Goal: Task Accomplishment & Management: Use online tool/utility

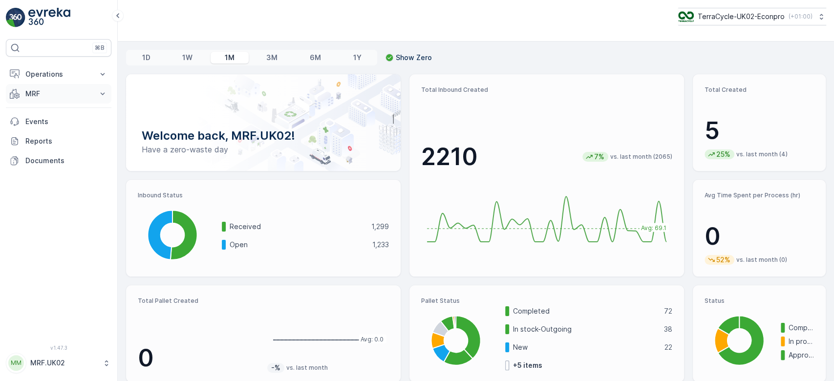
click at [57, 89] on p "MRF" at bounding box center [58, 94] width 66 height 10
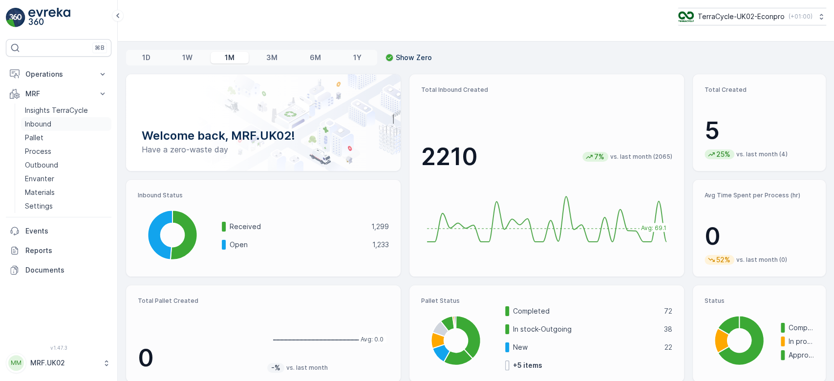
click at [66, 119] on link "Inbound" at bounding box center [66, 124] width 90 height 14
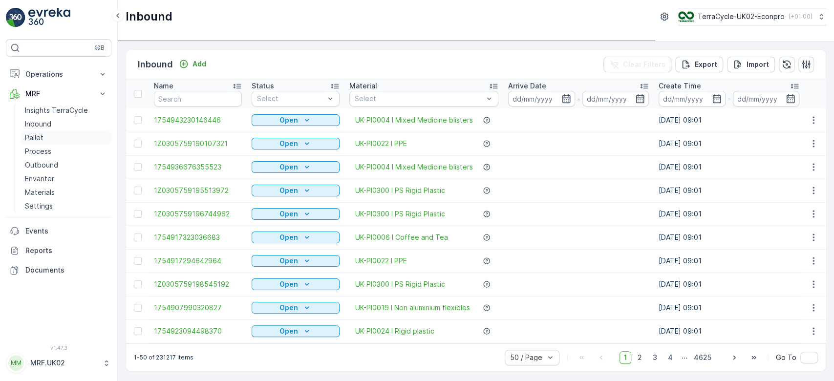
click at [33, 133] on p "Pallet" at bounding box center [34, 138] width 19 height 10
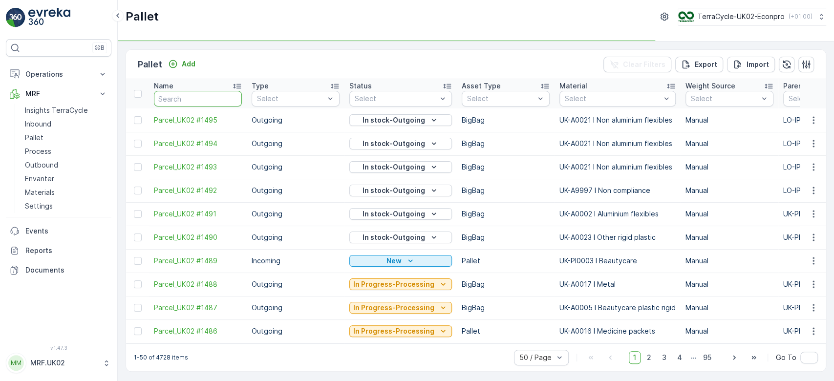
click at [185, 92] on input "text" at bounding box center [198, 99] width 88 height 16
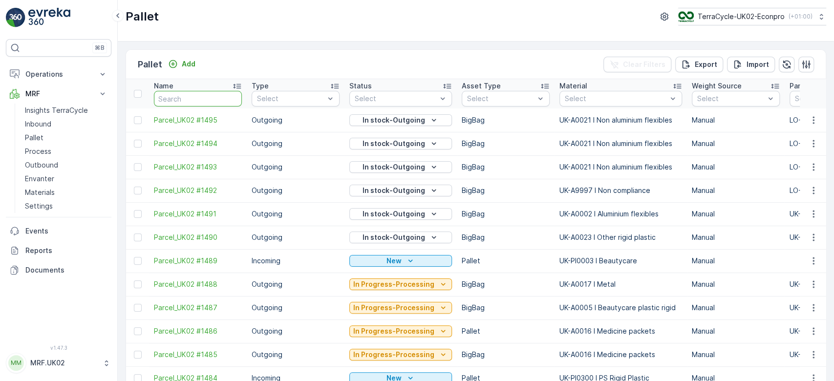
click at [187, 95] on input "text" at bounding box center [198, 99] width 88 height 16
type input "1477"
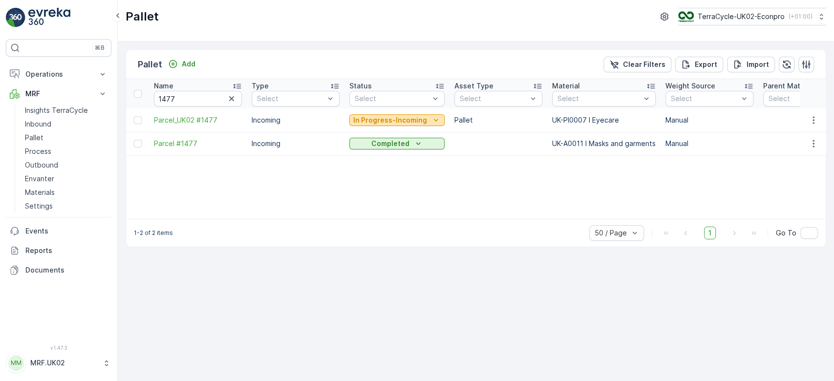
click at [402, 120] on p "In Progress-Incoming" at bounding box center [390, 120] width 74 height 10
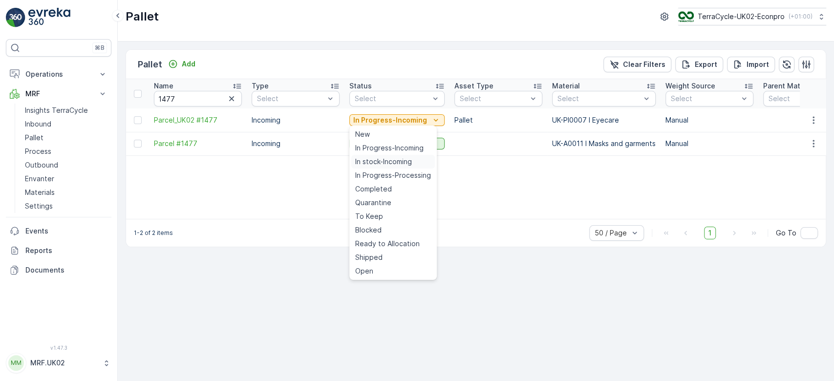
click at [391, 159] on span "In stock-Incoming" at bounding box center [383, 162] width 57 height 10
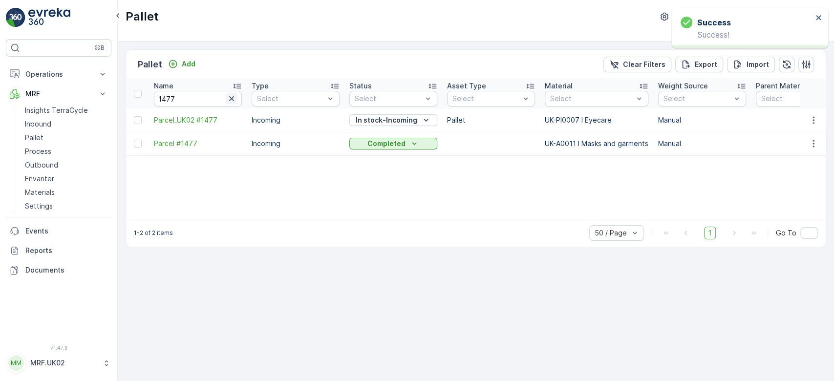
click at [229, 94] on icon "button" at bounding box center [232, 99] width 10 height 10
click at [208, 94] on input "text" at bounding box center [198, 99] width 88 height 16
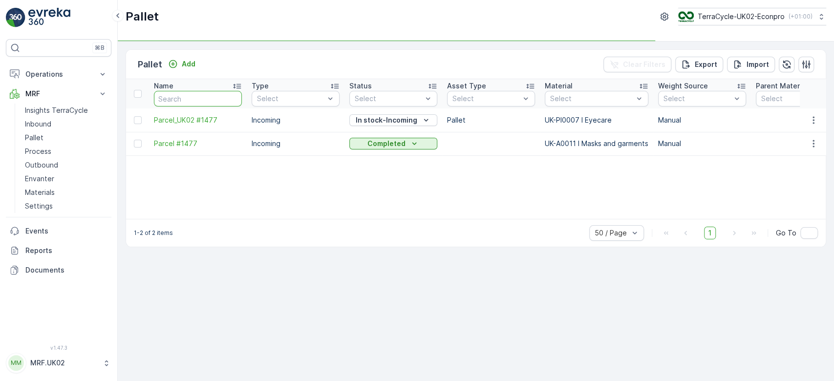
click at [208, 94] on input "text" at bounding box center [198, 99] width 88 height 16
type input "1"
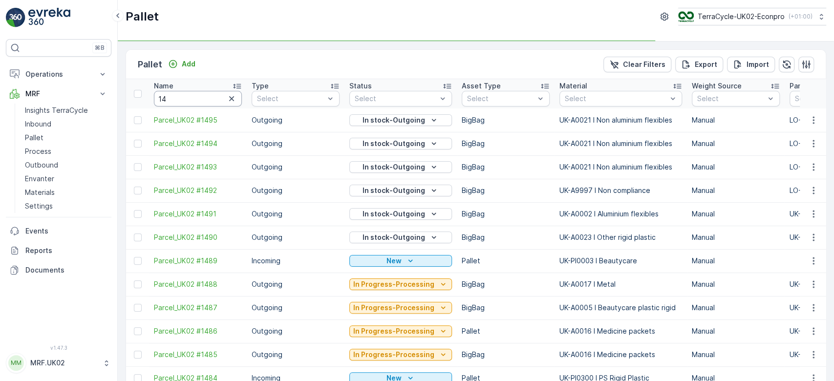
click at [208, 94] on input "14" at bounding box center [198, 99] width 88 height 16
type input "1478"
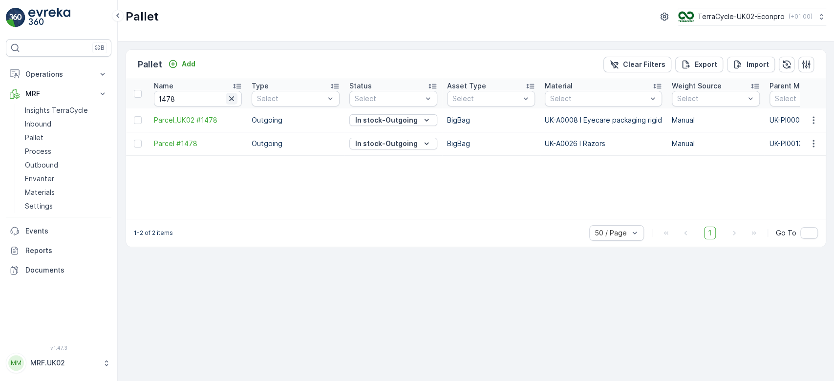
click at [229, 99] on icon "button" at bounding box center [232, 99] width 10 height 10
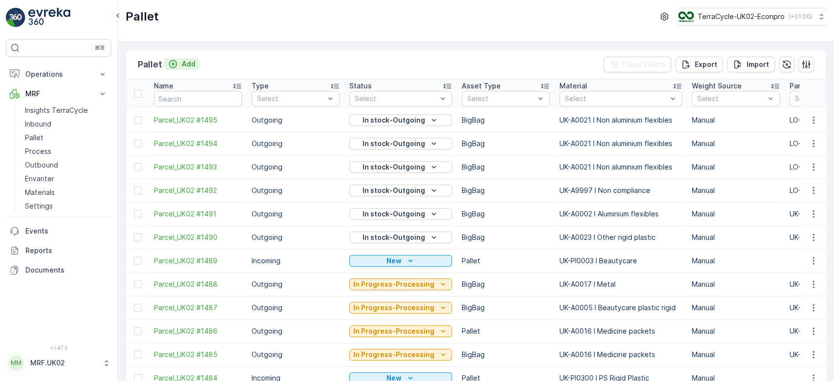
click at [190, 64] on p "Add" at bounding box center [189, 64] width 14 height 10
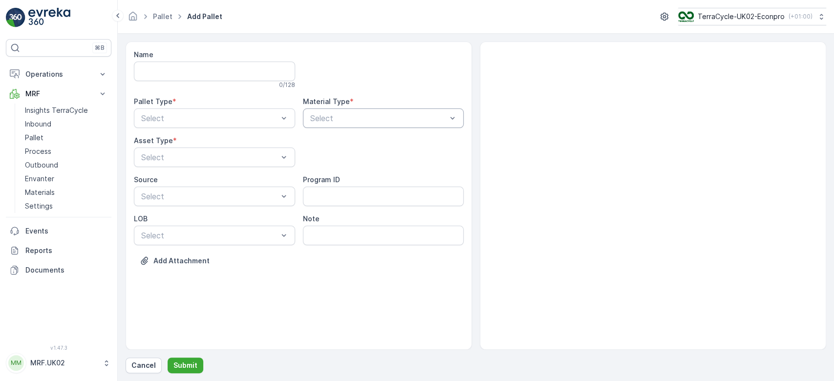
click at [417, 117] on div at bounding box center [378, 118] width 139 height 9
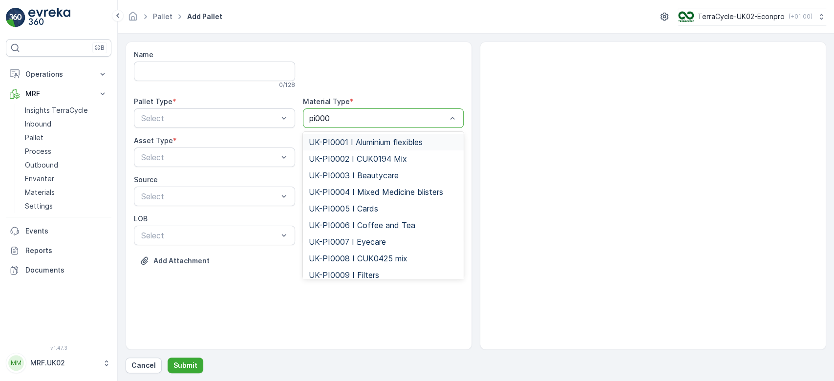
type input "pi0007"
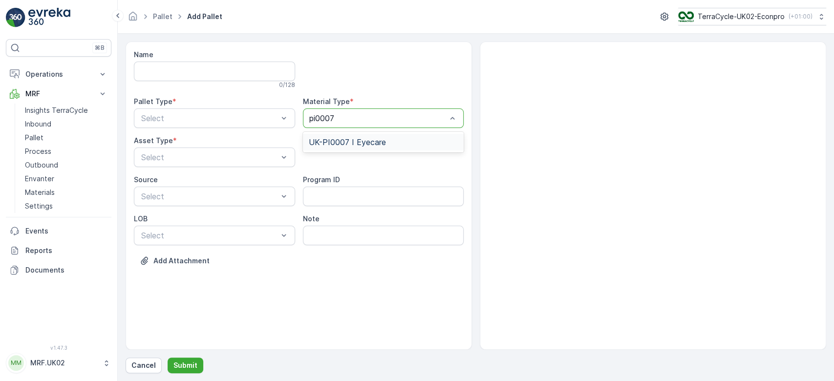
click at [417, 138] on div "UK-PI0007 I Eyecare" at bounding box center [384, 142] width 150 height 9
click at [242, 119] on div at bounding box center [209, 118] width 139 height 9
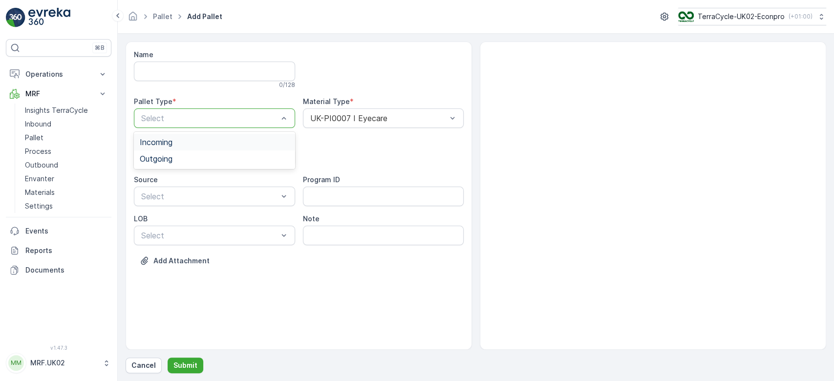
click at [223, 145] on div "Incoming" at bounding box center [215, 142] width 150 height 9
click at [211, 155] on div at bounding box center [209, 157] width 139 height 9
drag, startPoint x: 211, startPoint y: 155, endPoint x: 205, endPoint y: 155, distance: 5.9
click at [205, 155] on div at bounding box center [209, 157] width 139 height 9
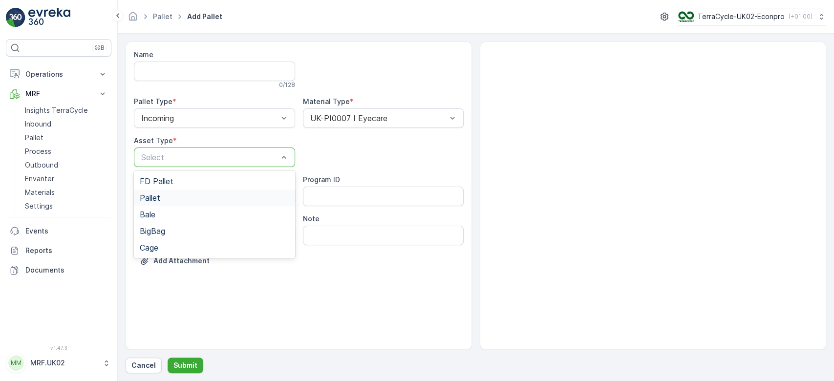
click at [163, 194] on div "Pallet" at bounding box center [215, 198] width 150 height 9
click at [185, 365] on p "Submit" at bounding box center [185, 366] width 24 height 10
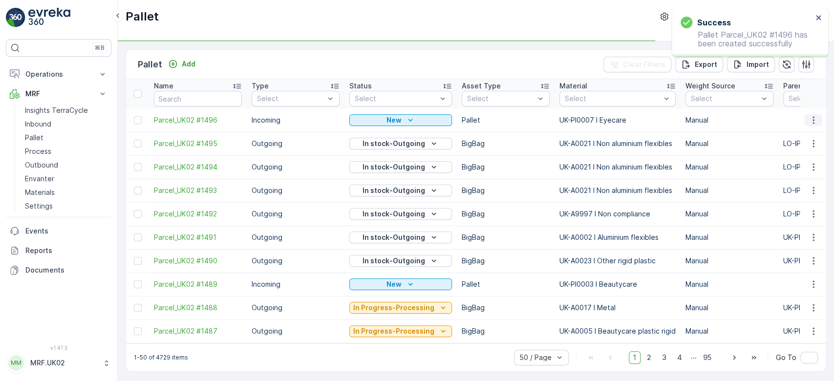
click at [813, 115] on icon "button" at bounding box center [814, 120] width 10 height 10
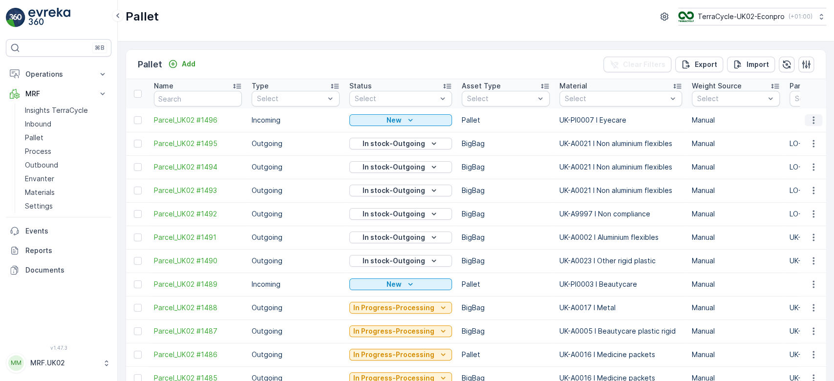
click at [810, 124] on icon "button" at bounding box center [814, 120] width 10 height 10
click at [789, 190] on span "Print QR" at bounding box center [787, 189] width 27 height 10
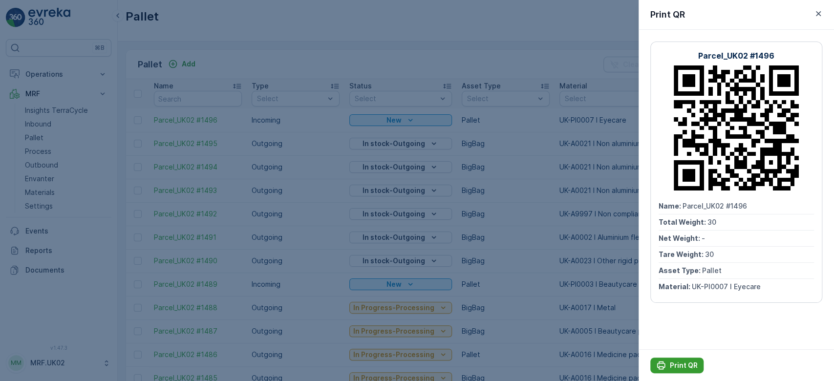
click at [683, 363] on p "Print QR" at bounding box center [684, 366] width 28 height 10
click at [147, 156] on div at bounding box center [417, 190] width 834 height 381
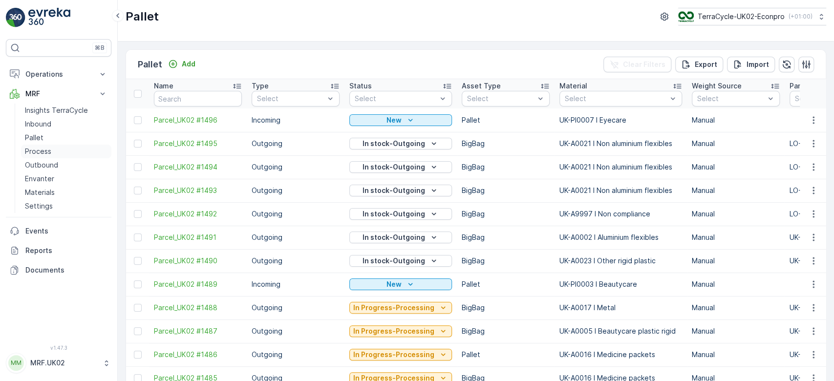
click at [47, 153] on p "Process" at bounding box center [38, 152] width 26 height 10
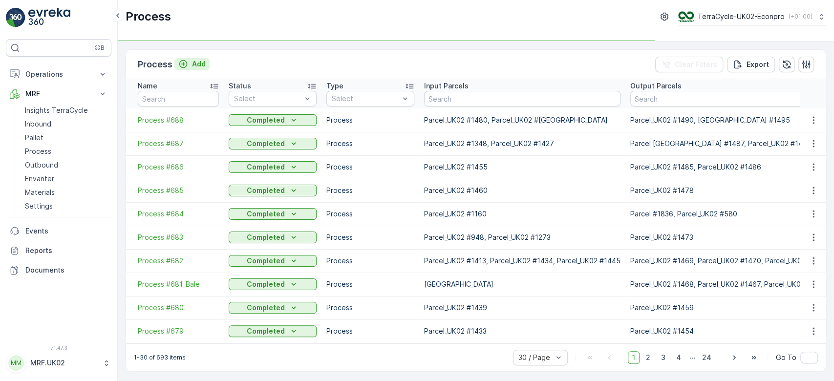
click at [202, 61] on p "Add" at bounding box center [199, 64] width 14 height 10
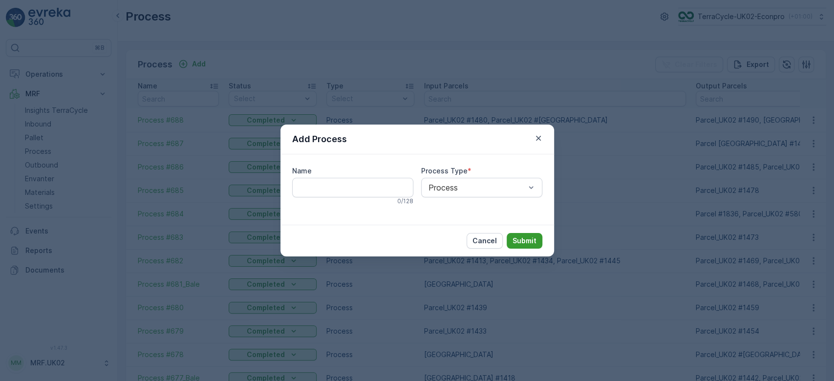
click at [527, 244] on p "Submit" at bounding box center [525, 241] width 24 height 10
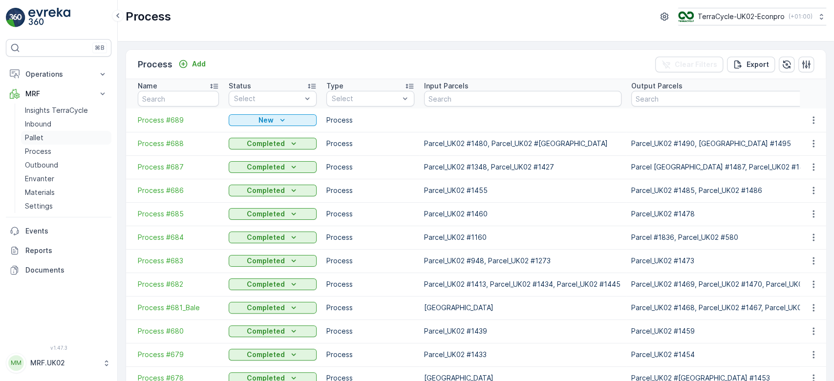
click at [43, 139] on link "Pallet" at bounding box center [66, 138] width 90 height 14
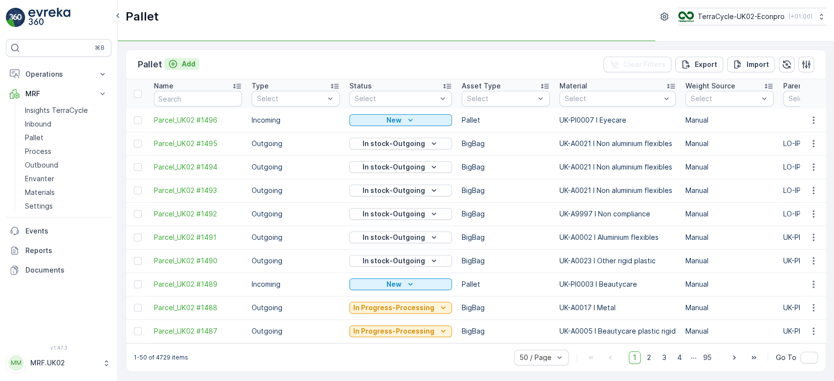
click at [184, 61] on p "Add" at bounding box center [189, 64] width 14 height 10
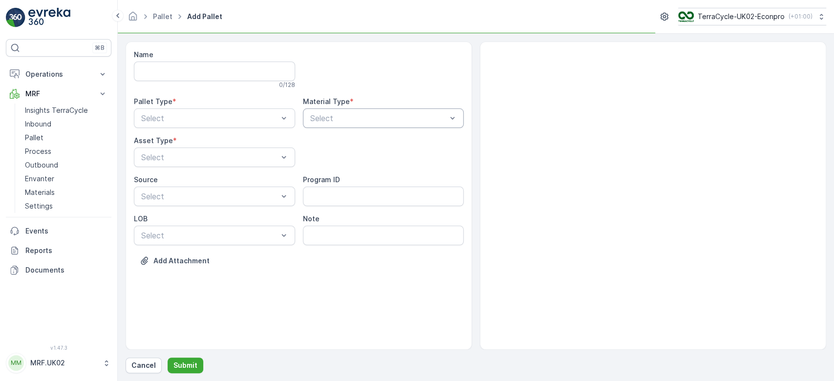
click at [321, 115] on div at bounding box center [378, 118] width 139 height 9
type input "ps r"
click at [381, 142] on span "UK-A0300 I PS Rigid Plastic" at bounding box center [360, 142] width 103 height 9
click at [238, 115] on div at bounding box center [209, 118] width 139 height 9
click at [221, 158] on div "Outgoing" at bounding box center [215, 158] width 150 height 9
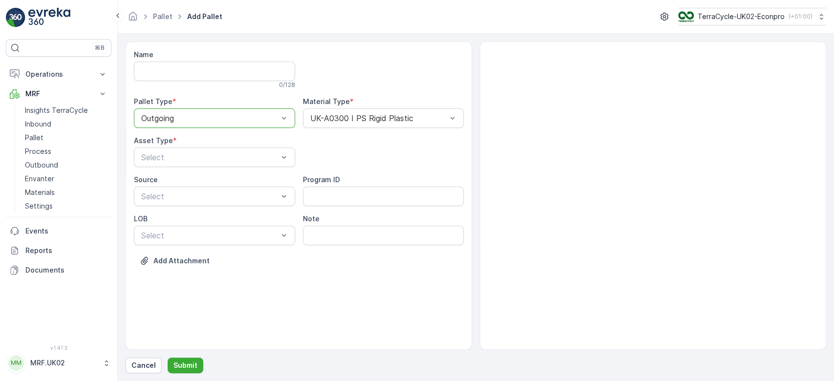
click at [221, 158] on div at bounding box center [209, 157] width 139 height 9
click at [187, 227] on div "BigBag" at bounding box center [215, 231] width 150 height 9
click at [192, 362] on p "Submit" at bounding box center [185, 366] width 24 height 10
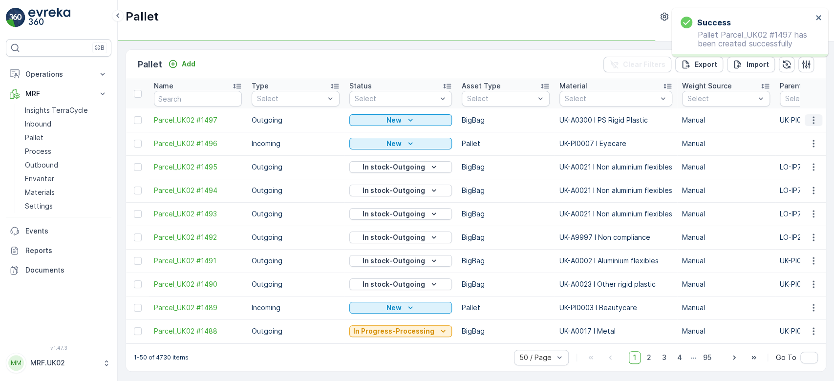
click at [812, 122] on icon "button" at bounding box center [814, 120] width 10 height 10
click at [810, 184] on div "Print QR" at bounding box center [802, 189] width 65 height 14
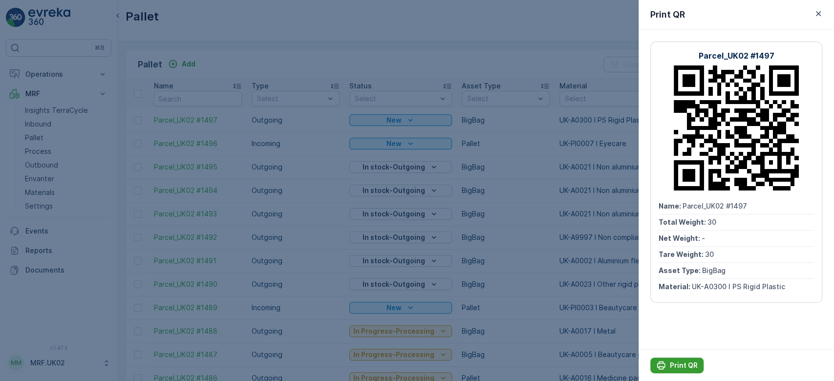
click at [679, 362] on p "Print QR" at bounding box center [684, 366] width 28 height 10
click at [59, 127] on div at bounding box center [417, 190] width 834 height 381
click at [59, 127] on link "Inbound" at bounding box center [66, 124] width 90 height 14
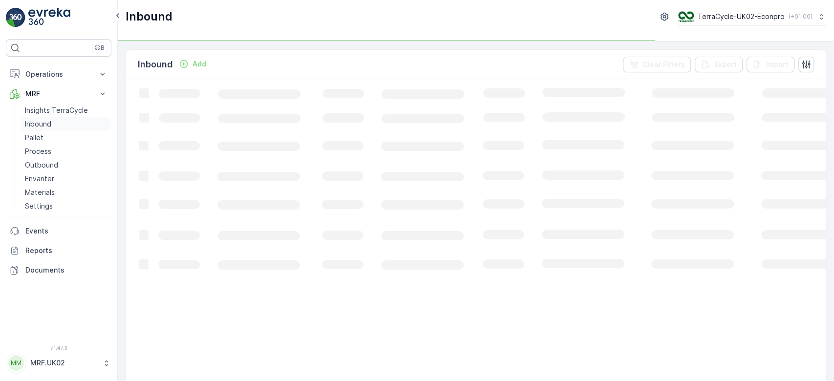
click at [59, 127] on link "Inbound" at bounding box center [66, 124] width 90 height 14
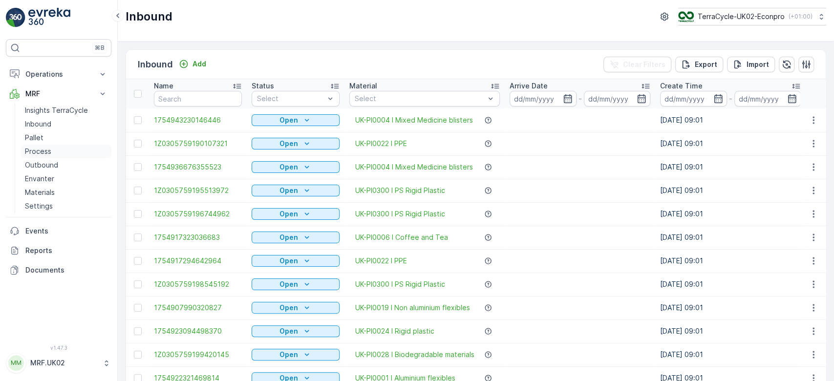
click at [68, 151] on link "Process" at bounding box center [66, 152] width 90 height 14
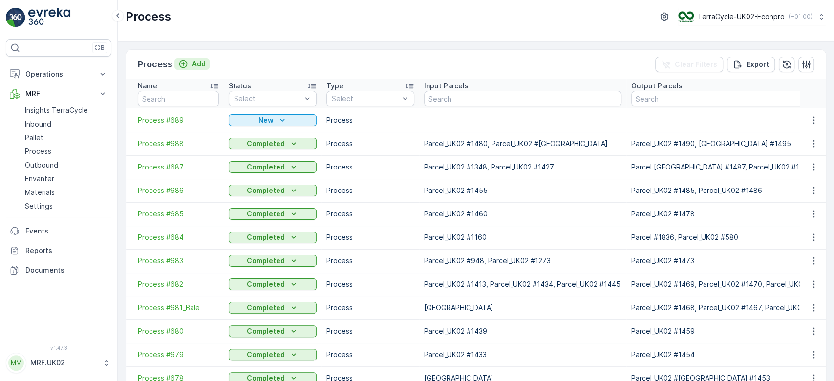
click at [194, 64] on p "Add" at bounding box center [199, 64] width 14 height 10
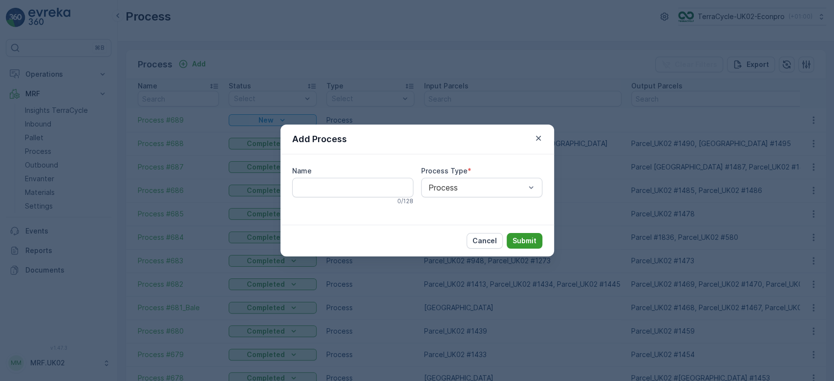
click at [519, 242] on p "Submit" at bounding box center [525, 241] width 24 height 10
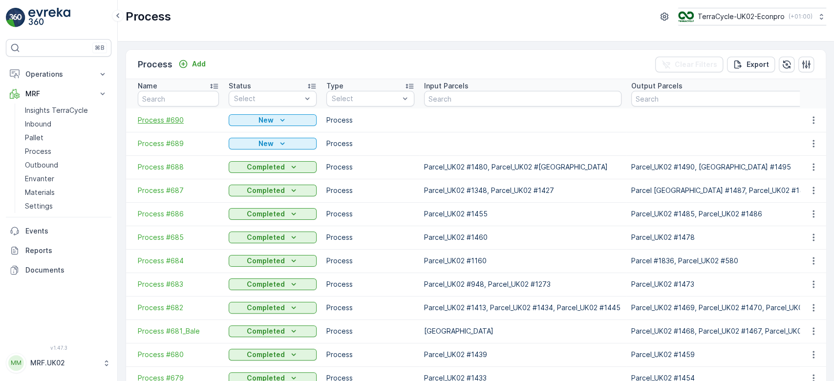
click at [168, 120] on span "Process #690" at bounding box center [178, 120] width 81 height 10
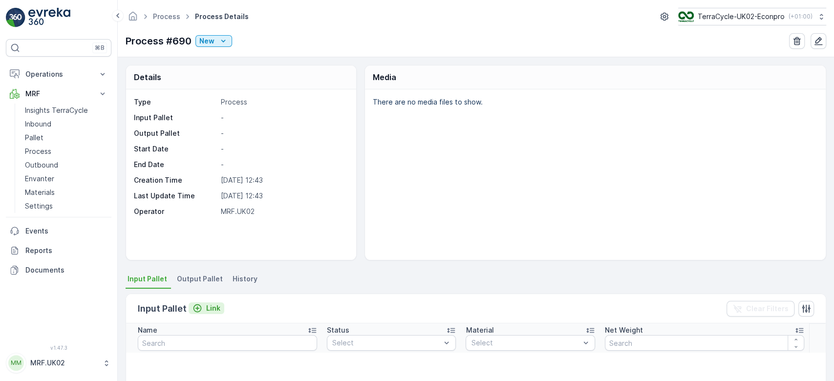
click at [206, 308] on p "Link" at bounding box center [213, 308] width 14 height 10
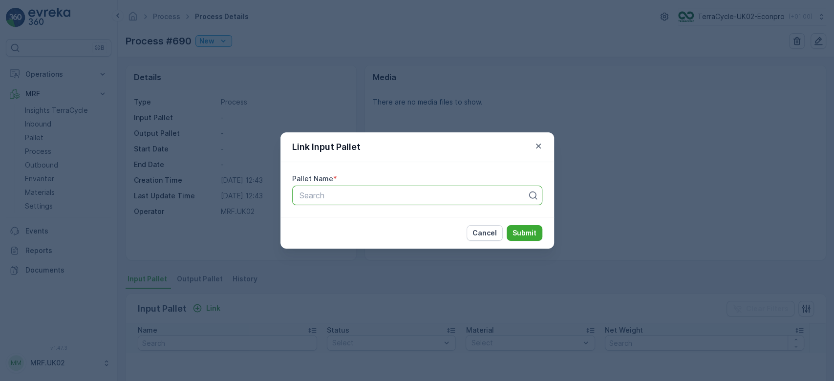
click at [361, 195] on div at bounding box center [414, 195] width 230 height 9
type input "1461"
click at [378, 236] on div "Parcel_UK02 #1461" at bounding box center [417, 236] width 238 height 9
click at [538, 233] on button "Submit" at bounding box center [525, 233] width 36 height 16
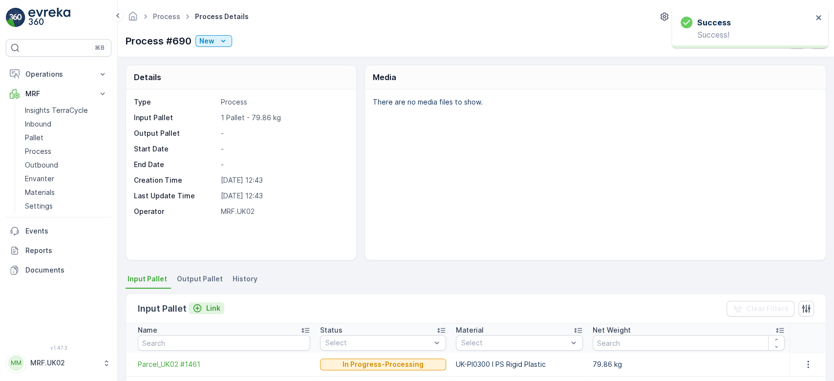
click at [212, 308] on p "Link" at bounding box center [213, 308] width 14 height 10
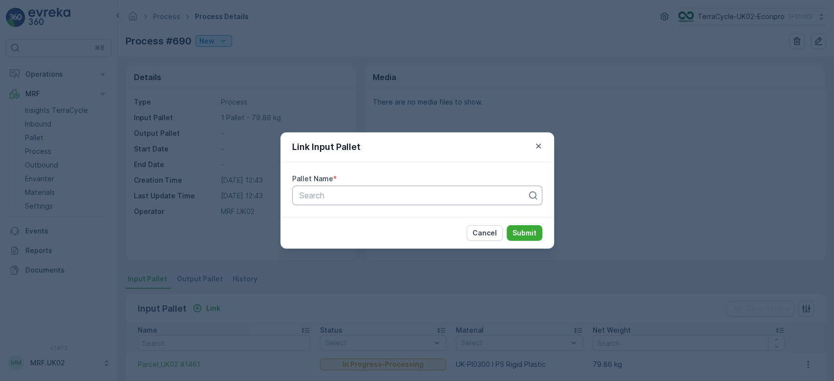
click at [350, 196] on div at bounding box center [414, 195] width 230 height 9
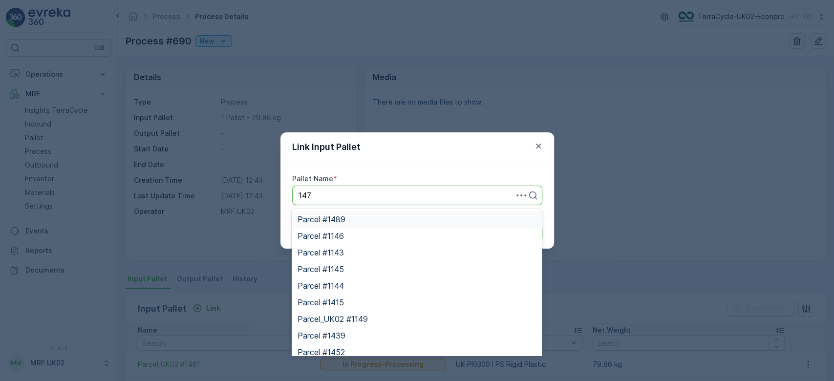
type input "1476"
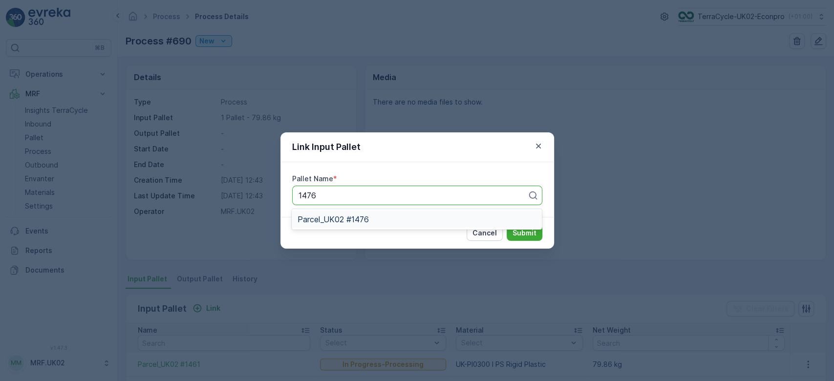
click at [386, 221] on div "Parcel_UK02 #1476" at bounding box center [417, 219] width 238 height 9
click at [535, 236] on p "Submit" at bounding box center [525, 233] width 24 height 10
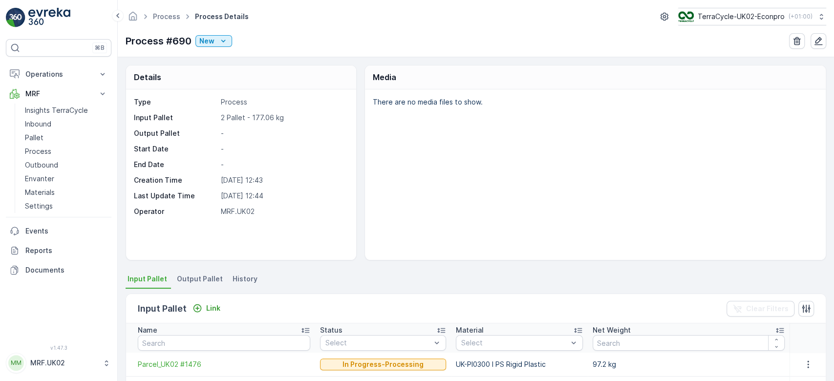
click at [201, 277] on span "Output Pallet" at bounding box center [200, 279] width 46 height 10
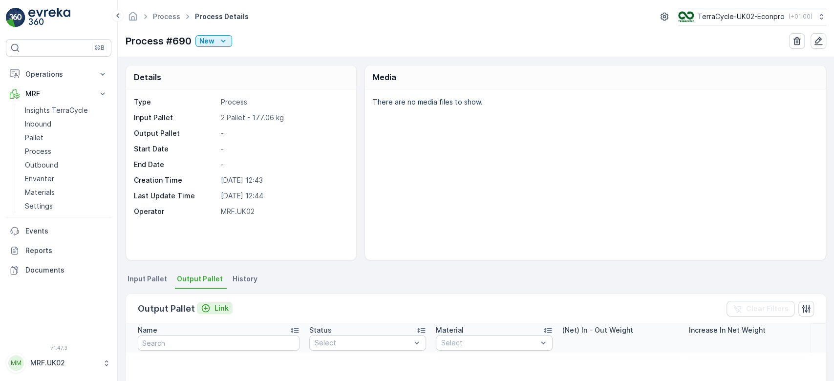
click at [215, 308] on p "Link" at bounding box center [222, 308] width 14 height 10
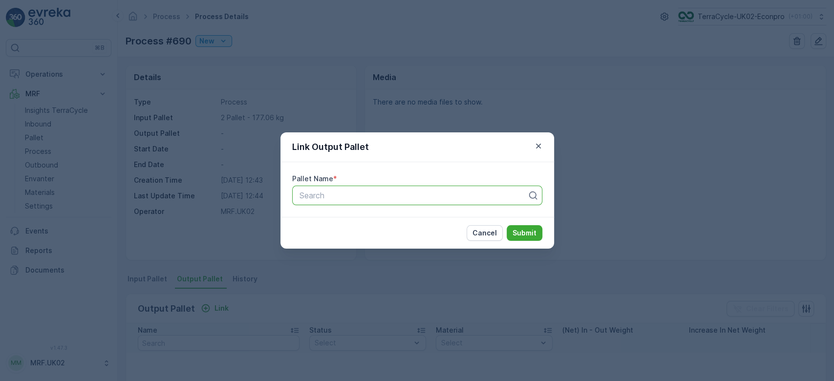
click at [345, 195] on div at bounding box center [414, 195] width 230 height 9
type input "1497"
click at [365, 239] on span "Parcel_UK02 #1497" at bounding box center [333, 236] width 71 height 9
click at [522, 232] on p "Submit" at bounding box center [525, 233] width 24 height 10
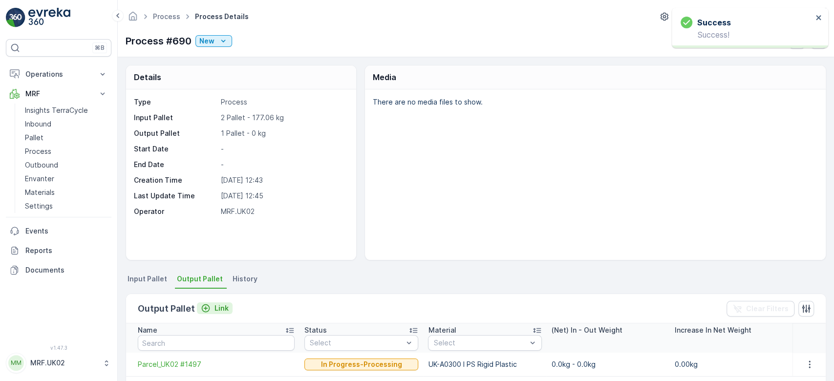
click at [216, 310] on p "Link" at bounding box center [222, 308] width 14 height 10
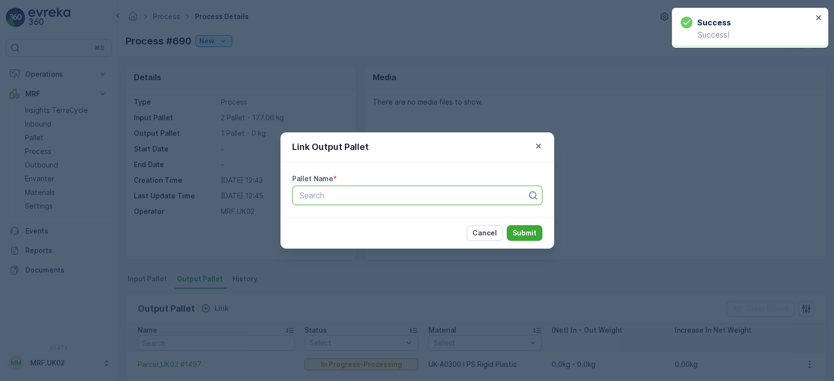
click at [321, 199] on div at bounding box center [414, 195] width 230 height 9
type input "1471"
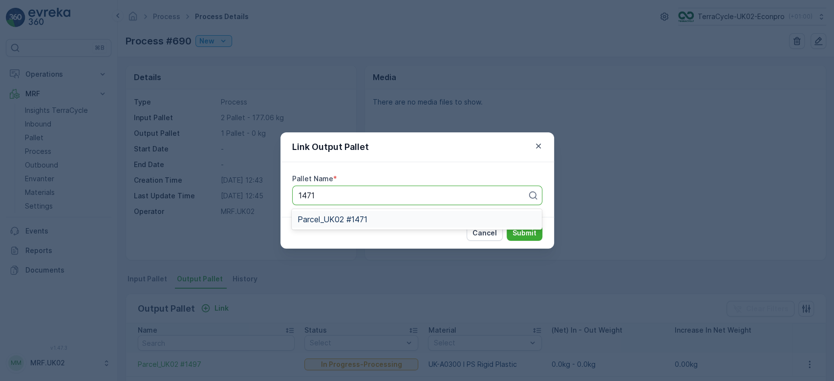
click at [336, 221] on span "Parcel_UK02 #1471" at bounding box center [333, 219] width 70 height 9
click at [528, 234] on p "Submit" at bounding box center [525, 233] width 24 height 10
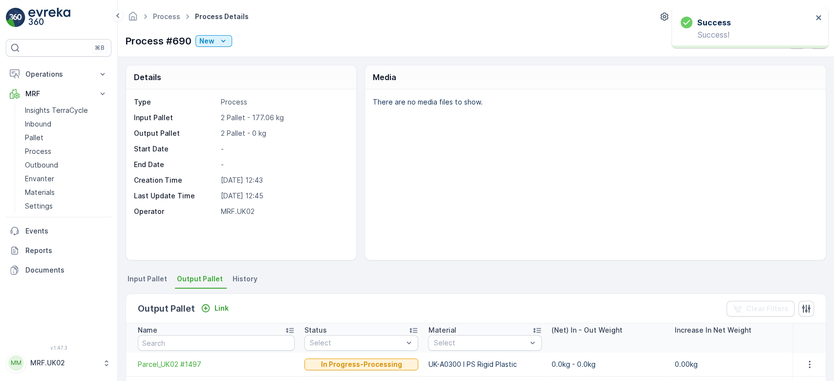
click at [359, 213] on div "Details Type Process Input Pallet 2 Pallet - 177.06 kg Output Pallet 2 Pallet -…" at bounding box center [476, 162] width 701 height 195
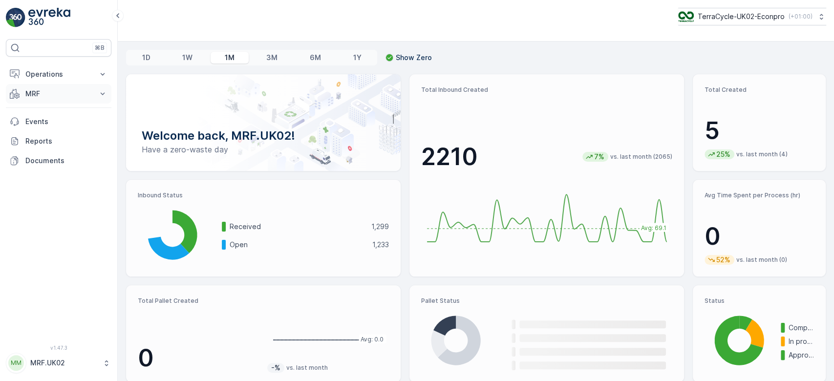
click at [58, 96] on p "MRF" at bounding box center [58, 94] width 66 height 10
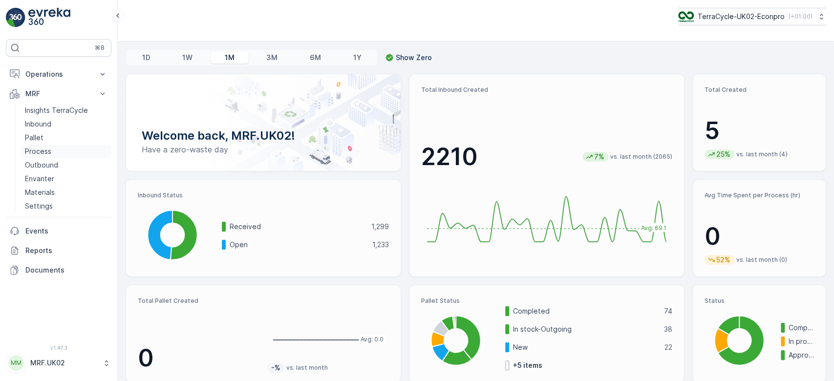
click at [47, 151] on p "Process" at bounding box center [38, 152] width 26 height 10
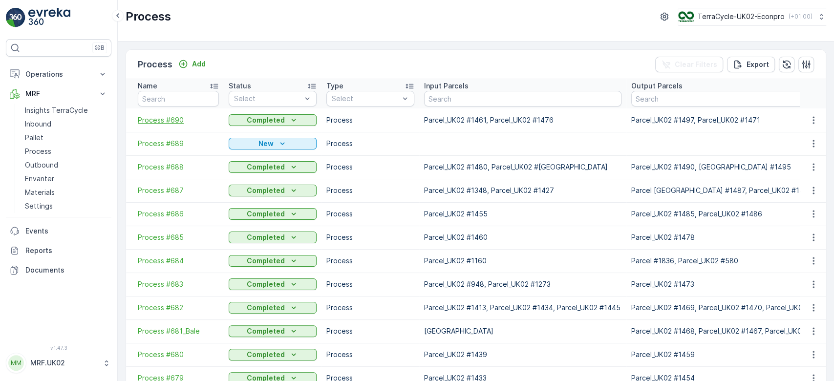
click at [178, 118] on span "Process #690" at bounding box center [178, 120] width 81 height 10
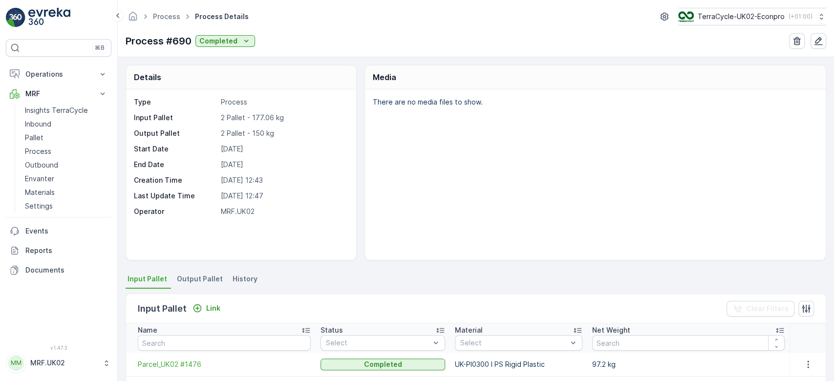
click at [368, 307] on div "Input Pallet Link Clear Filters" at bounding box center [476, 308] width 700 height 29
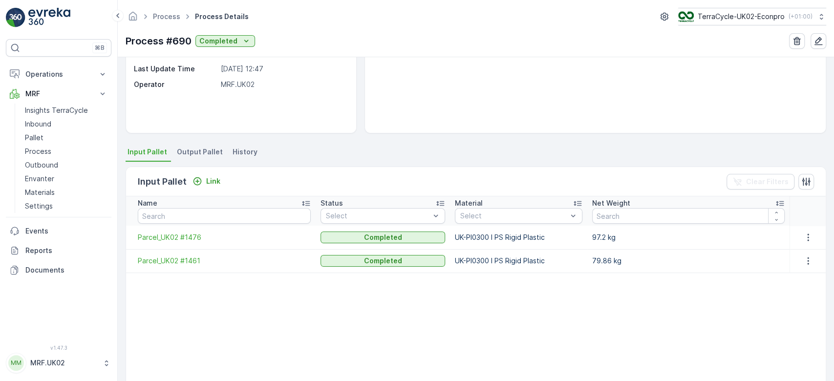
scroll to position [130, 0]
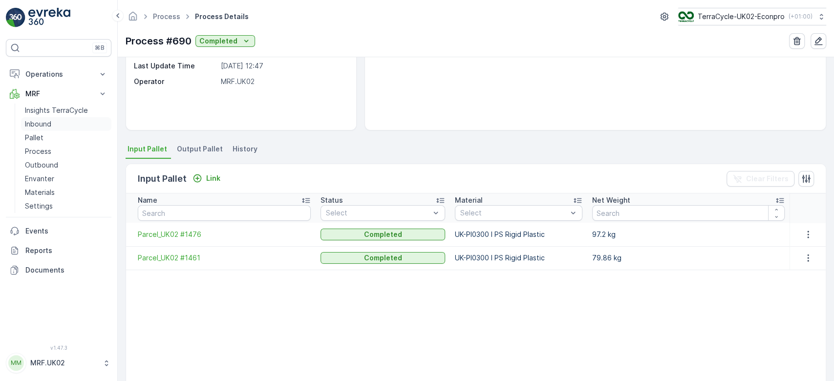
click at [46, 123] on p "Inbound" at bounding box center [38, 124] width 26 height 10
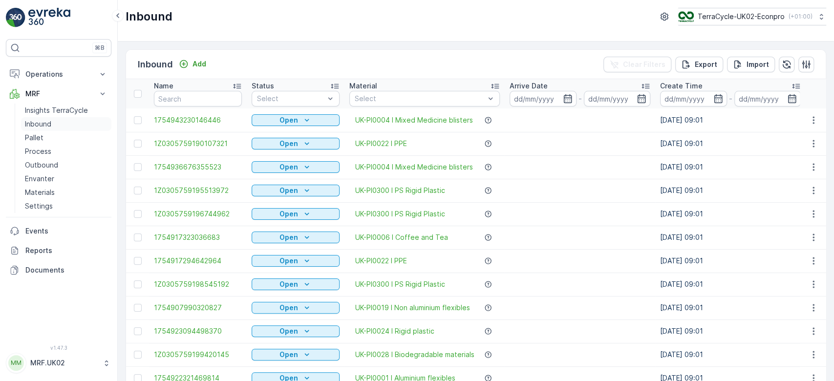
click at [55, 124] on link "Inbound" at bounding box center [66, 124] width 90 height 14
click at [175, 103] on input "text" at bounding box center [198, 99] width 88 height 16
click at [57, 151] on link "Process" at bounding box center [66, 152] width 90 height 14
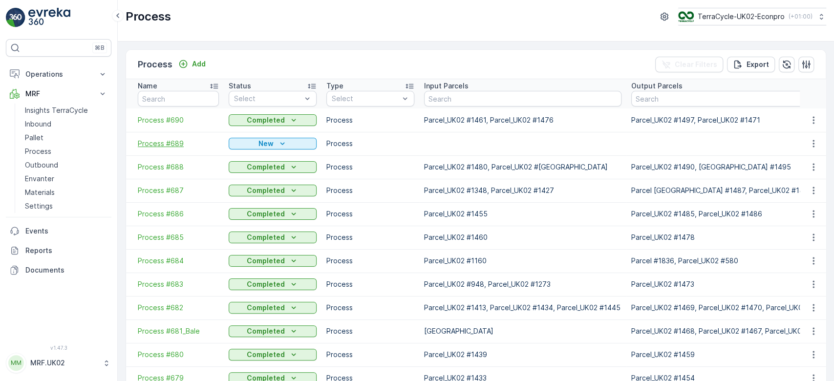
click at [160, 141] on span "Process #689" at bounding box center [178, 144] width 81 height 10
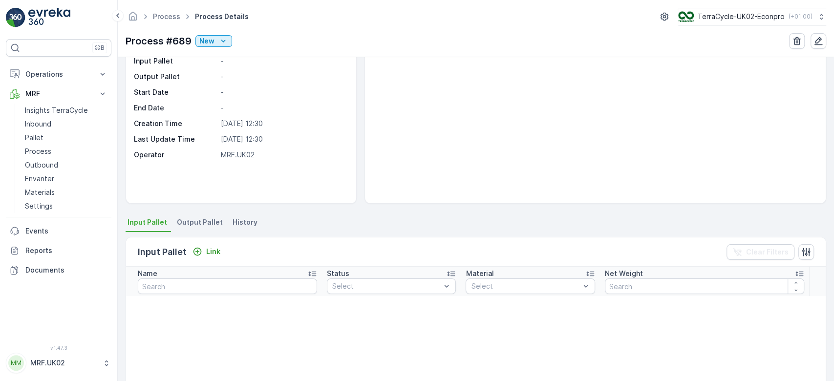
scroll to position [61, 0]
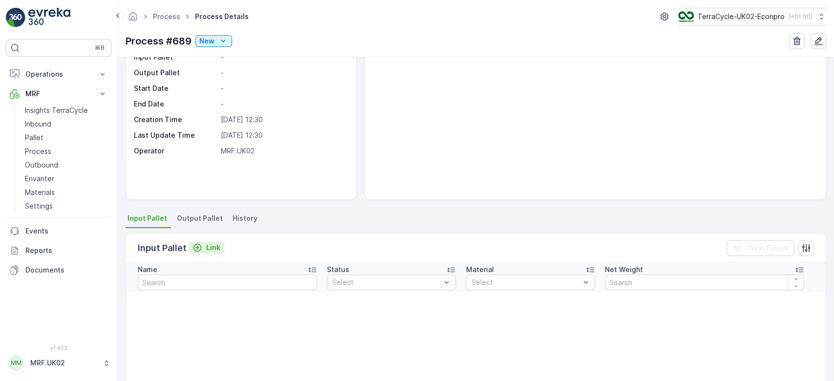
click at [211, 245] on p "Link" at bounding box center [213, 248] width 14 height 10
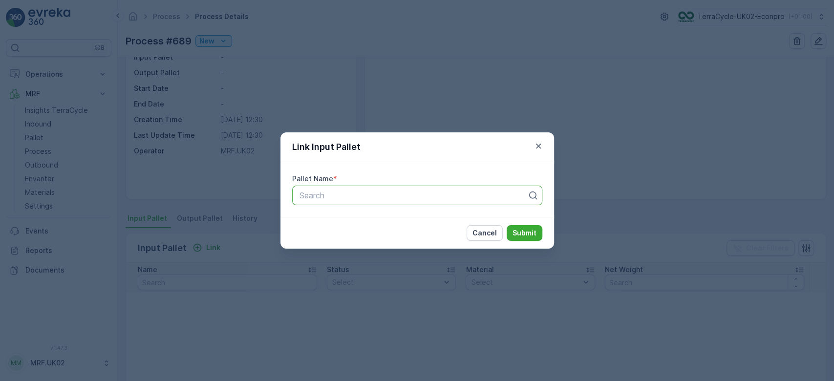
click at [433, 198] on div at bounding box center [414, 195] width 230 height 9
type input "1477"
click at [413, 239] on div "Parcel_UK02 #1477" at bounding box center [417, 236] width 238 height 9
click at [537, 236] on button "Submit" at bounding box center [525, 233] width 36 height 16
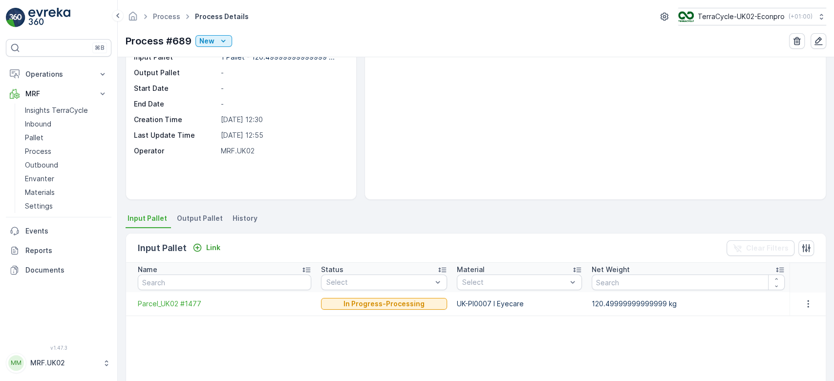
click at [195, 217] on span "Output Pallet" at bounding box center [200, 219] width 46 height 10
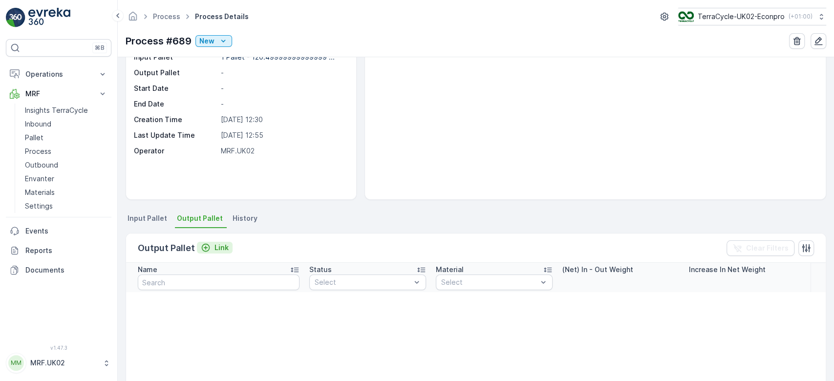
click at [216, 247] on p "Link" at bounding box center [222, 248] width 14 height 10
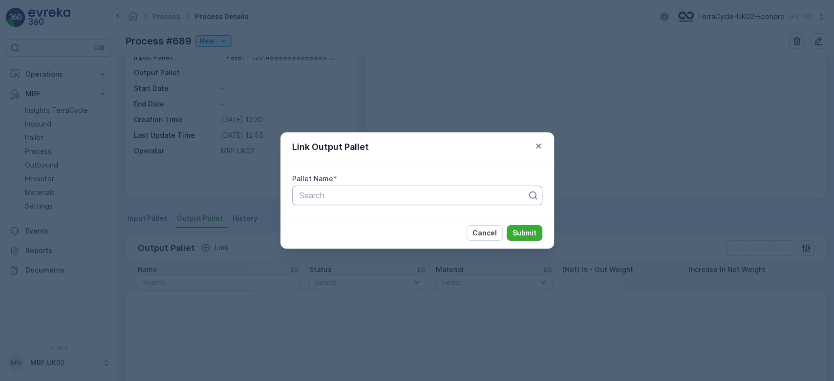
click at [323, 186] on div "Search" at bounding box center [417, 196] width 250 height 20
type input "1478"
click at [369, 238] on div "Parcel_UK02 #1478" at bounding box center [417, 236] width 238 height 9
click at [513, 235] on p "Submit" at bounding box center [525, 233] width 24 height 10
